Goal: Navigation & Orientation: Understand site structure

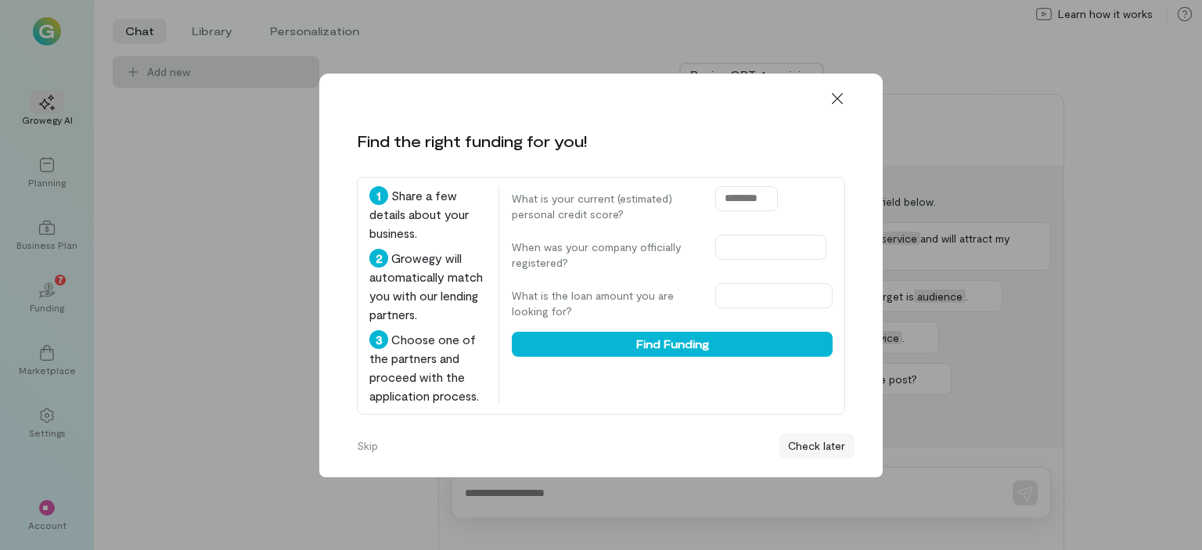
click at [811, 455] on button "Check later" at bounding box center [817, 446] width 76 height 25
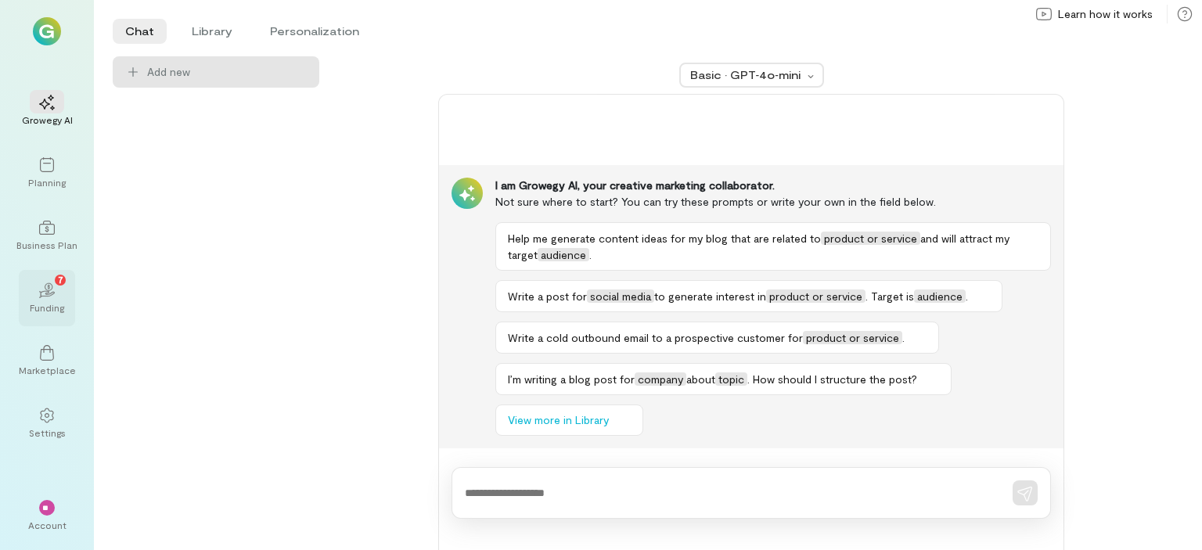
click at [50, 294] on icon "02" at bounding box center [47, 291] width 16 height 16
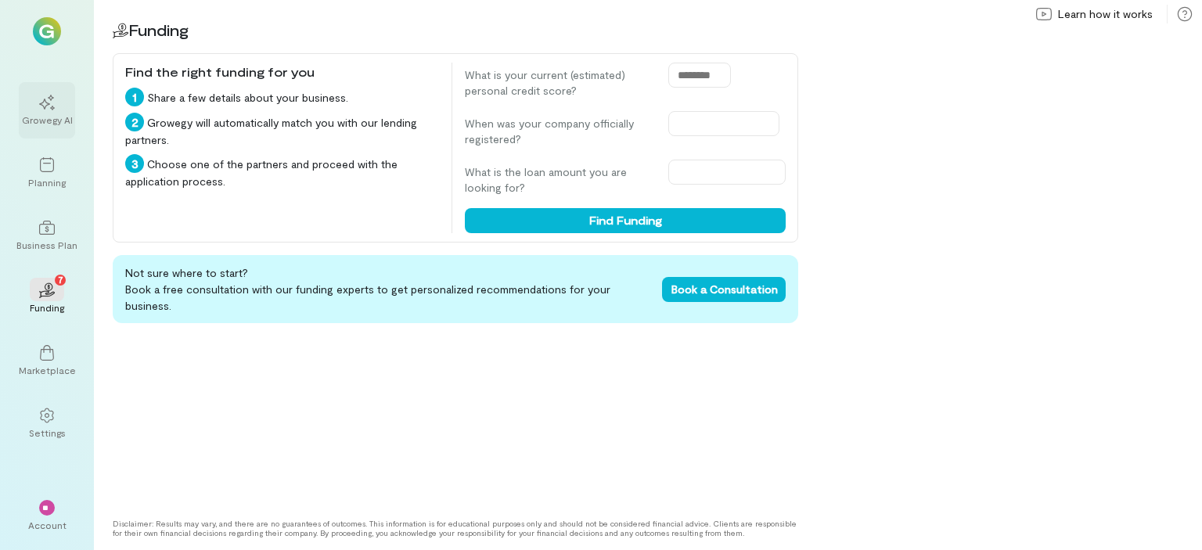
click at [45, 114] on div "Growegy AI" at bounding box center [47, 120] width 51 height 13
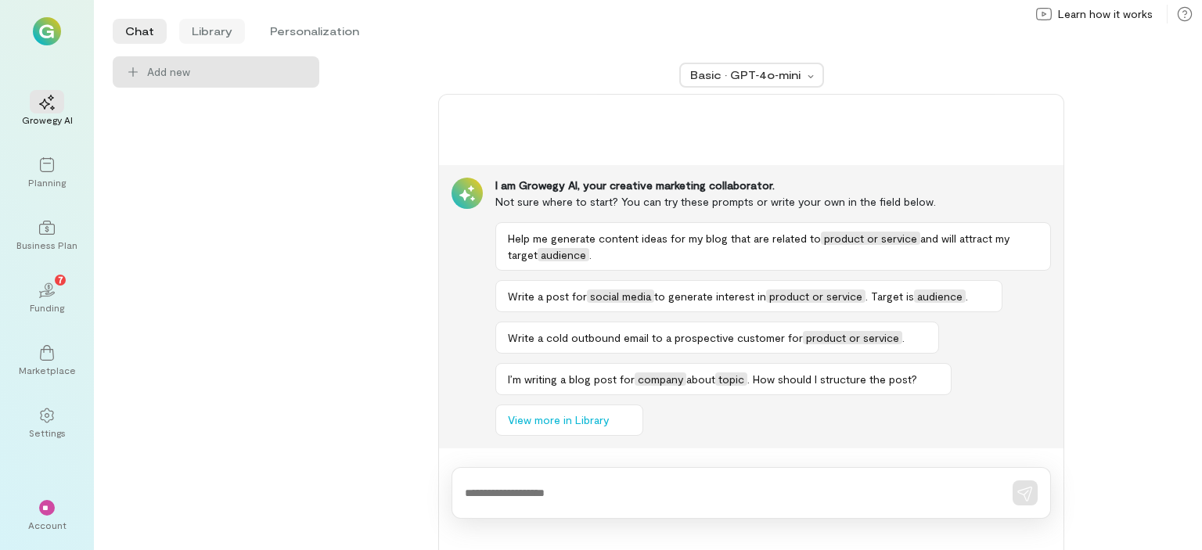
click at [210, 34] on li "Library" at bounding box center [212, 31] width 66 height 25
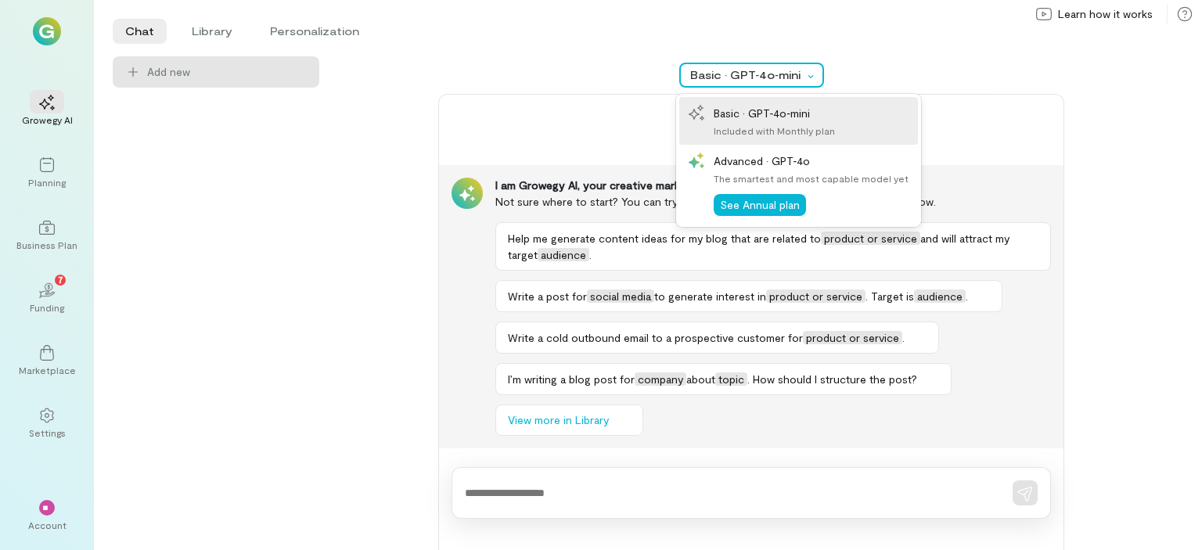
click at [803, 72] on div "Basic · GPT‑4o‑mini" at bounding box center [743, 75] width 124 height 16
click at [589, 42] on ul "Chat Library Personalization" at bounding box center [639, 31] width 1052 height 25
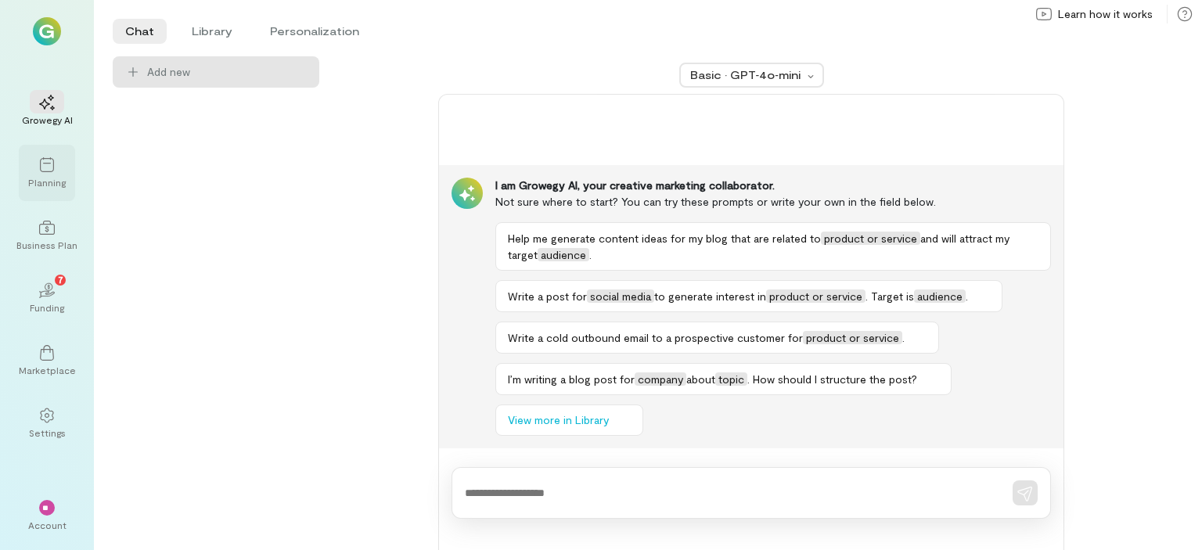
click at [42, 174] on div at bounding box center [47, 164] width 34 height 23
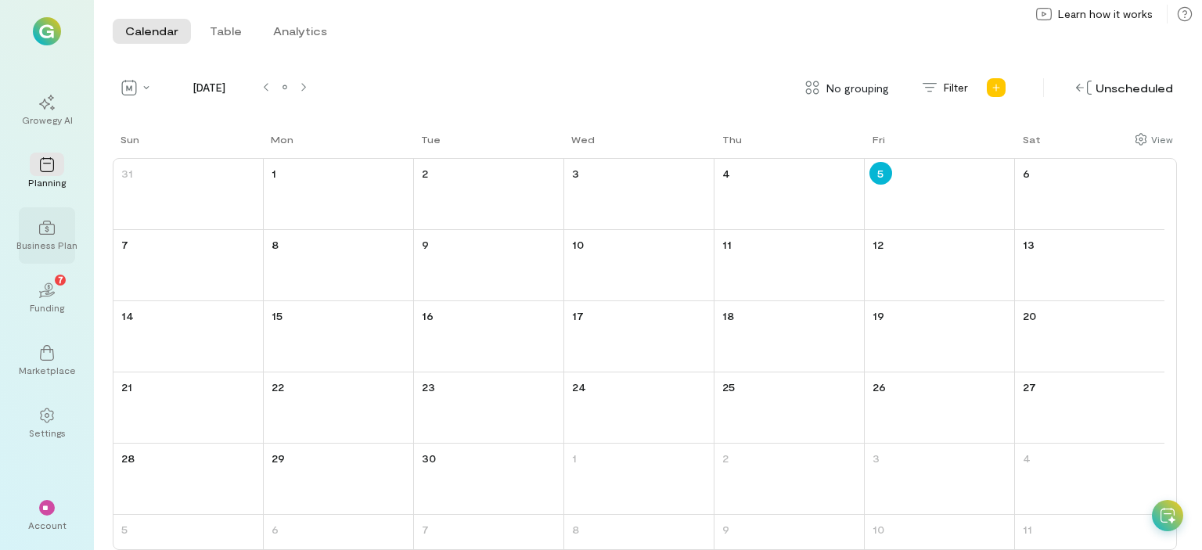
click at [51, 228] on icon at bounding box center [47, 228] width 16 height 16
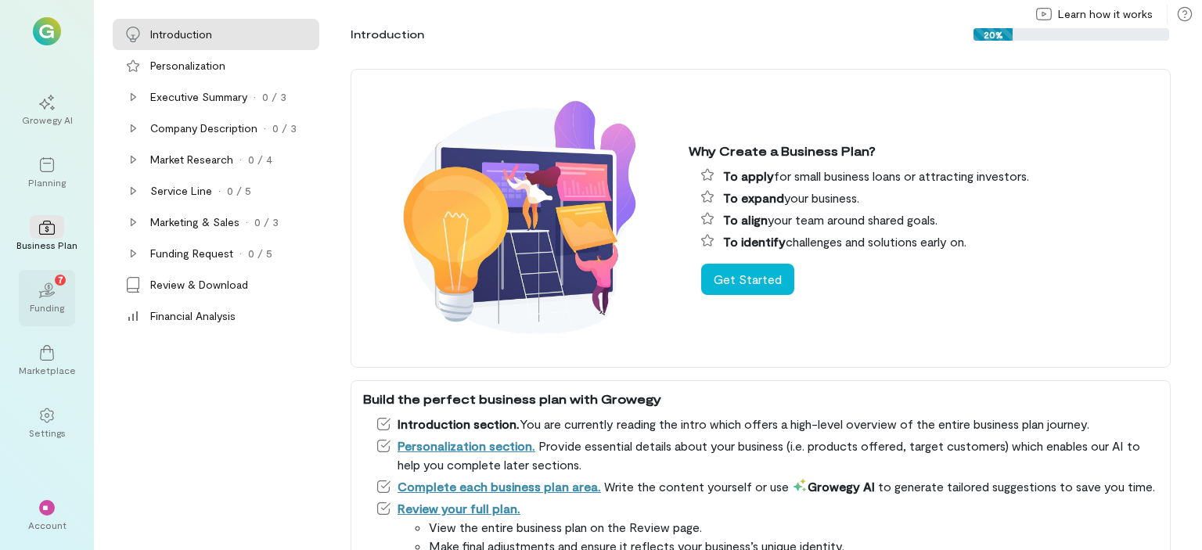
click at [53, 298] on div "02 7" at bounding box center [47, 289] width 34 height 23
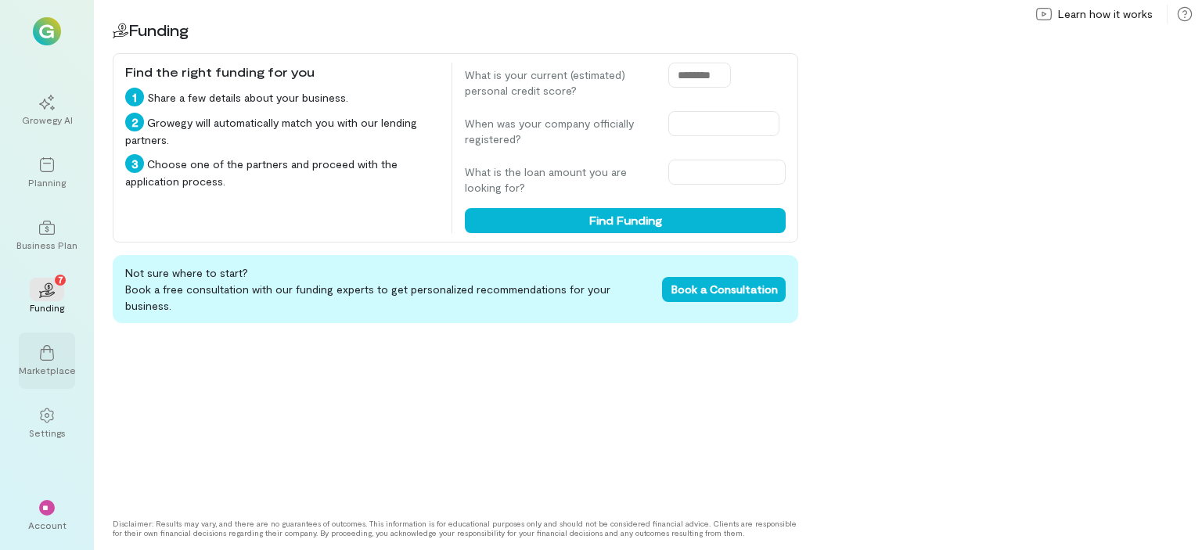
click at [56, 353] on div at bounding box center [47, 352] width 34 height 23
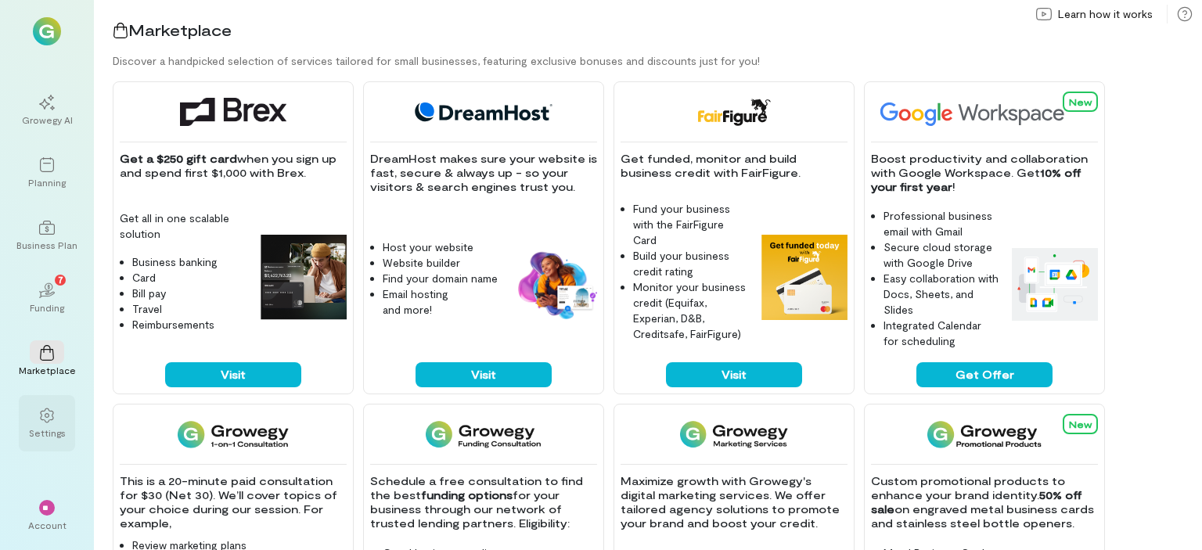
click at [49, 422] on icon at bounding box center [47, 416] width 16 height 16
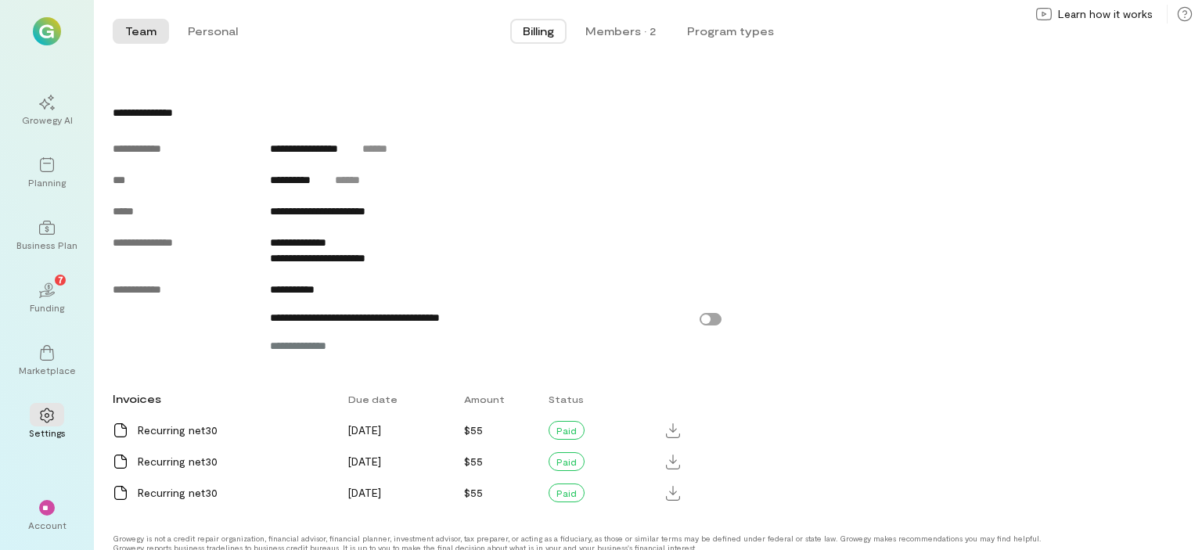
scroll to position [730, 0]
